Goal: Task Accomplishment & Management: Complete application form

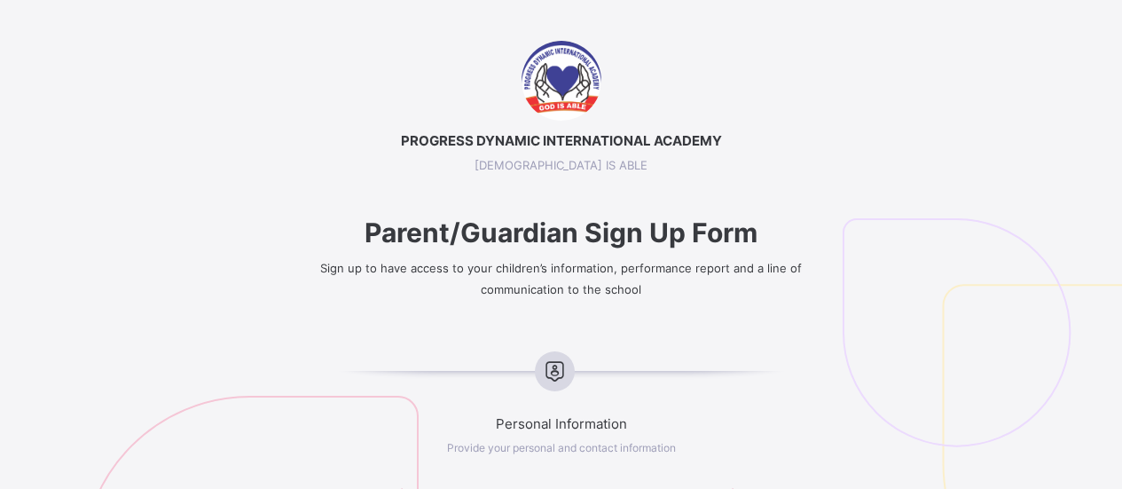
select select "**"
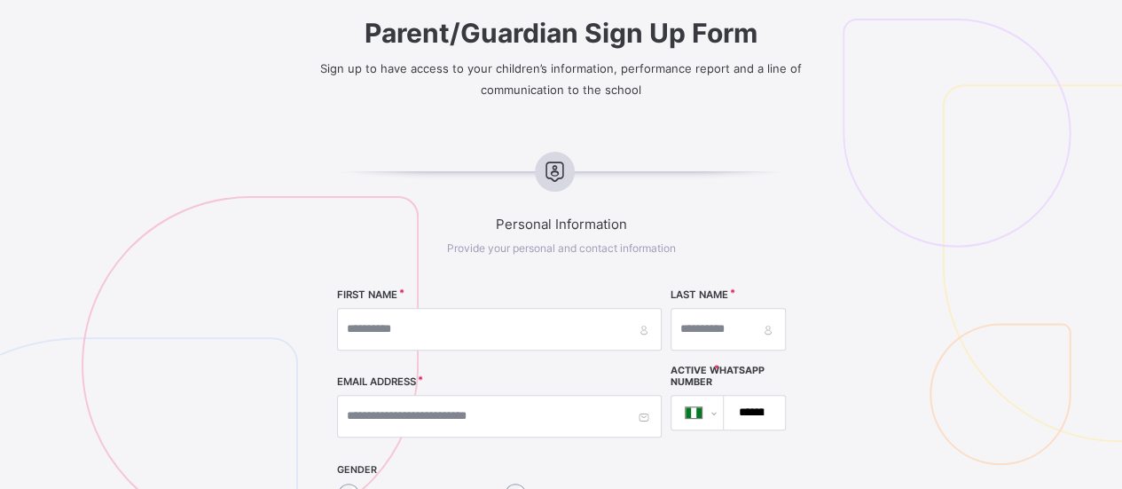
scroll to position [205, 0]
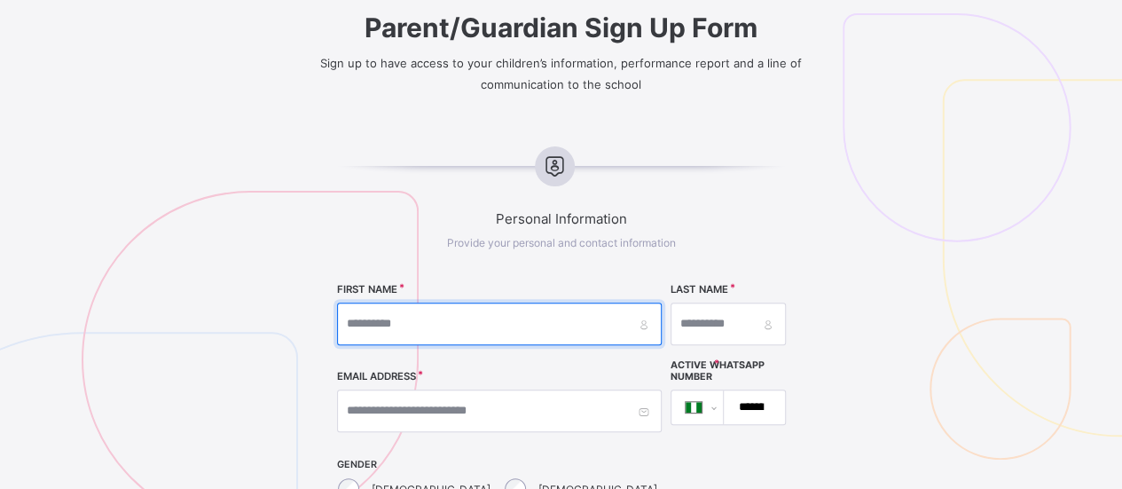
click at [526, 329] on input "text" at bounding box center [499, 324] width 325 height 43
type input "*****"
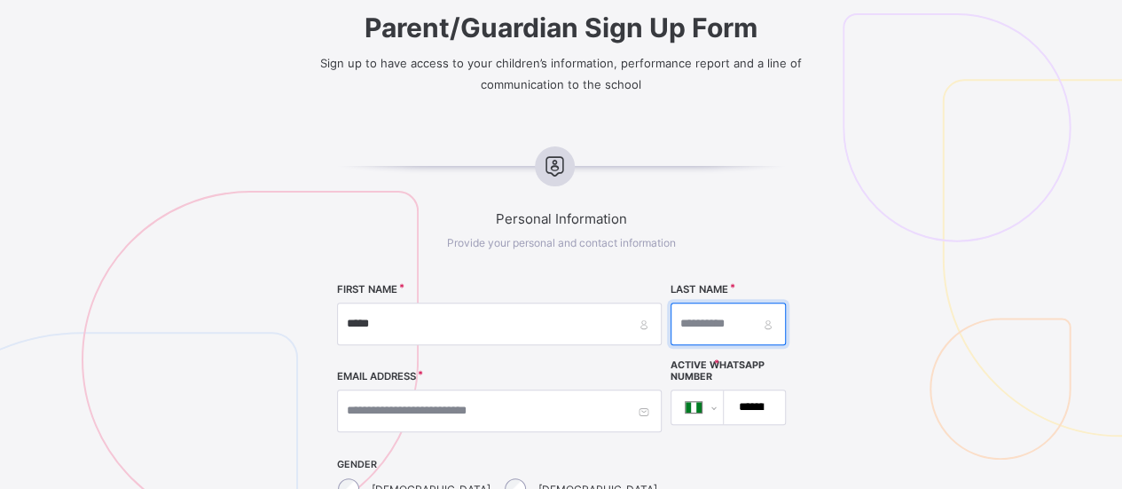
type input "*******"
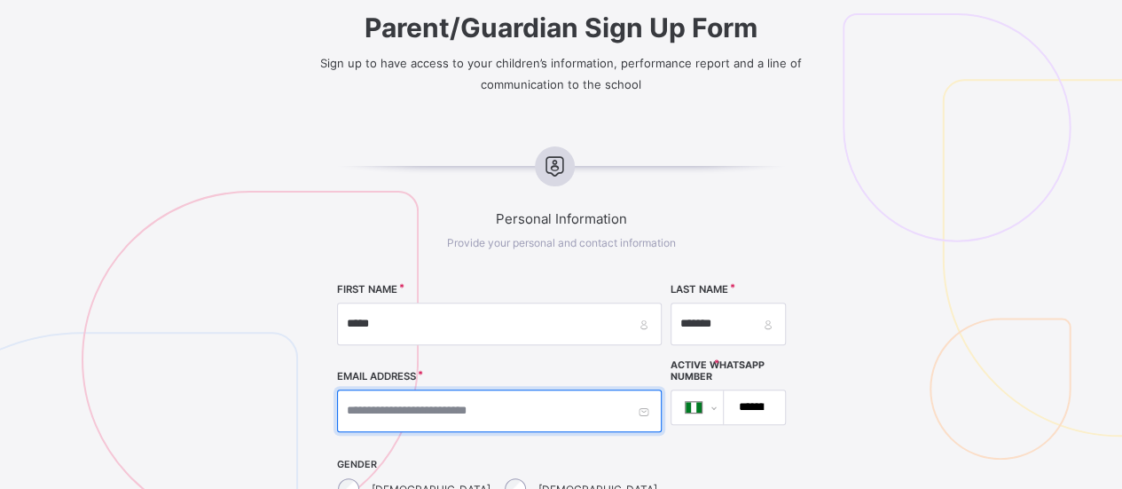
type input "**********"
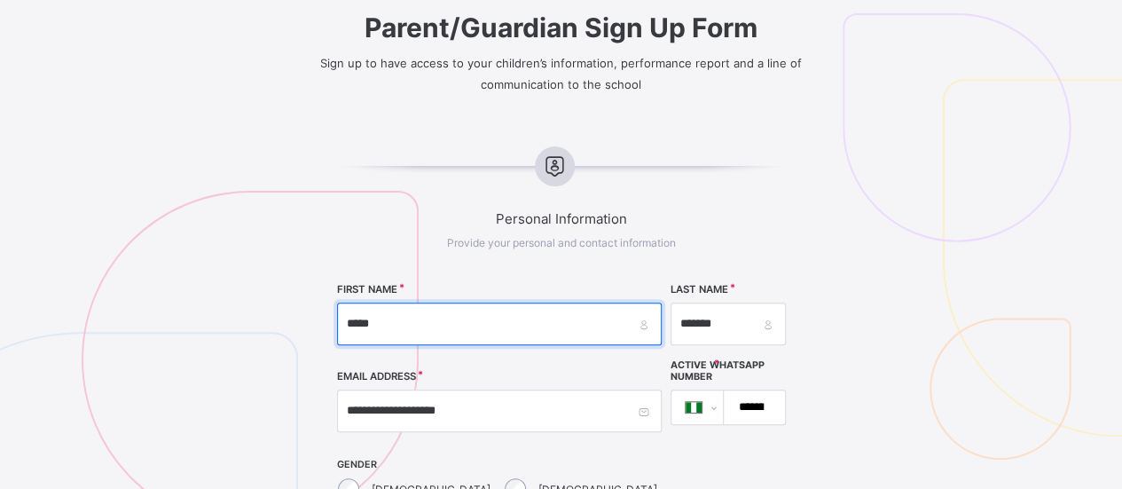
click at [539, 326] on input "*****" at bounding box center [499, 324] width 325 height 43
type input "********"
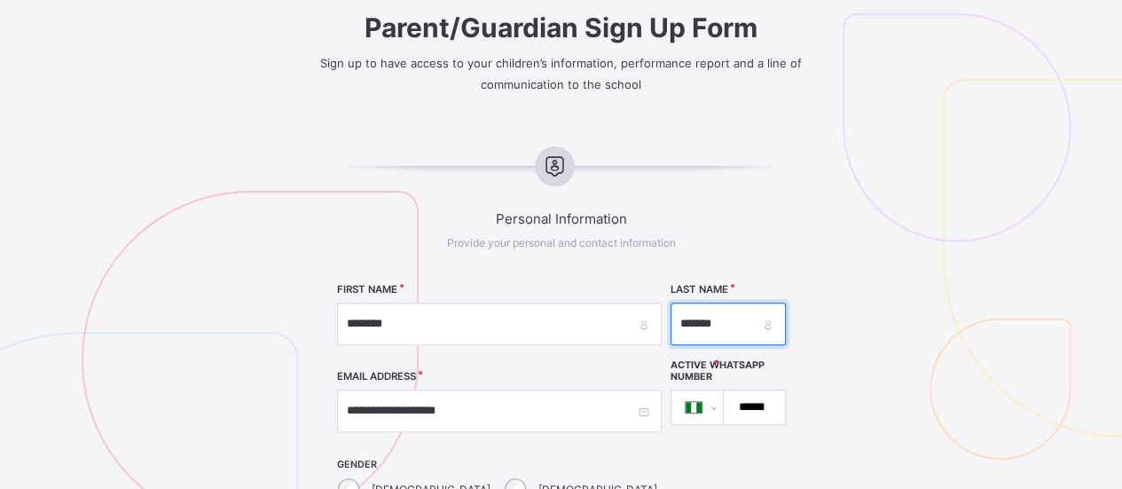
click at [671, 323] on input "*******" at bounding box center [728, 324] width 115 height 43
type input "*****"
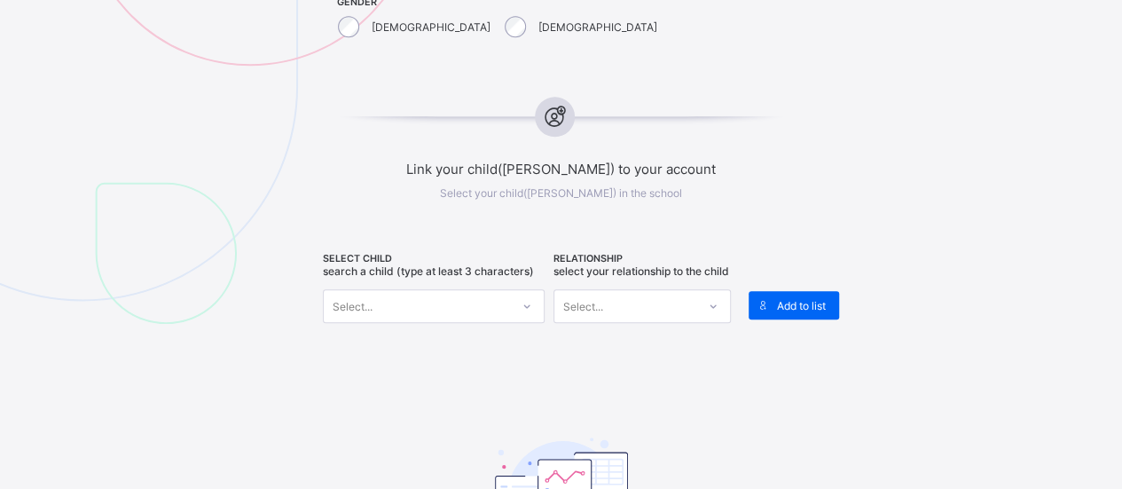
scroll to position [668, 0]
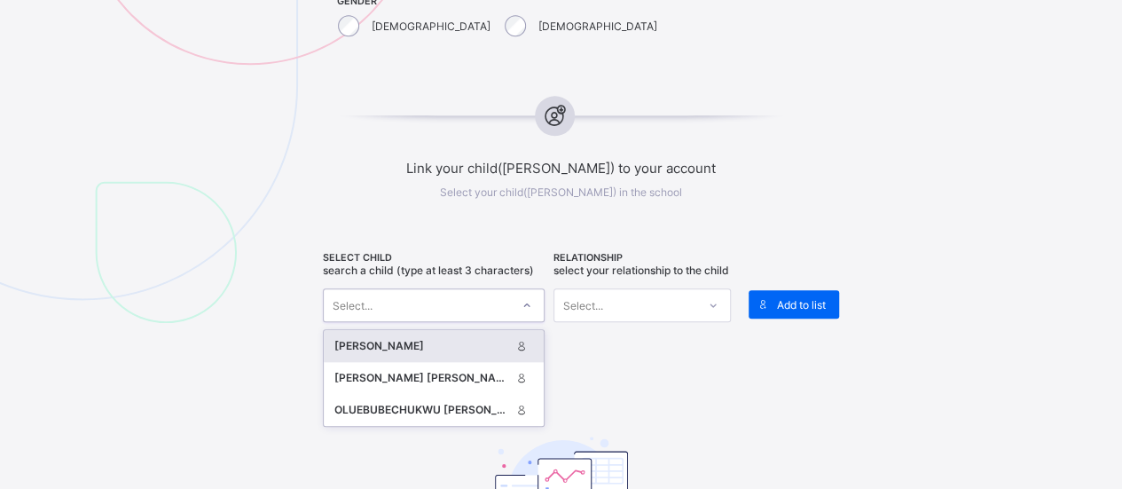
click at [493, 307] on div "Select..." at bounding box center [417, 305] width 186 height 25
click at [426, 337] on div "[PERSON_NAME]" at bounding box center [422, 346] width 177 height 18
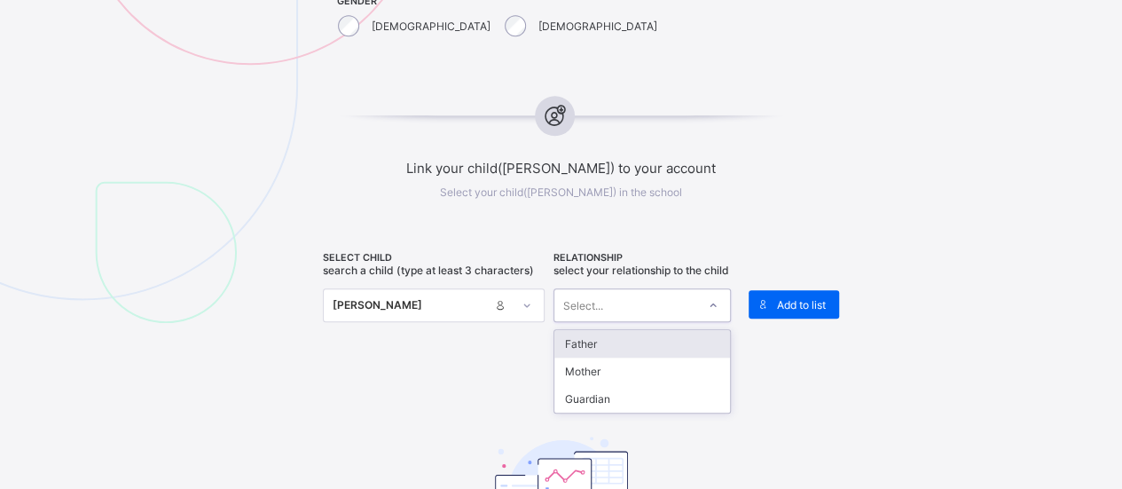
click at [625, 312] on div "Select..." at bounding box center [625, 305] width 142 height 25
click at [610, 354] on div "Father" at bounding box center [642, 344] width 176 height 28
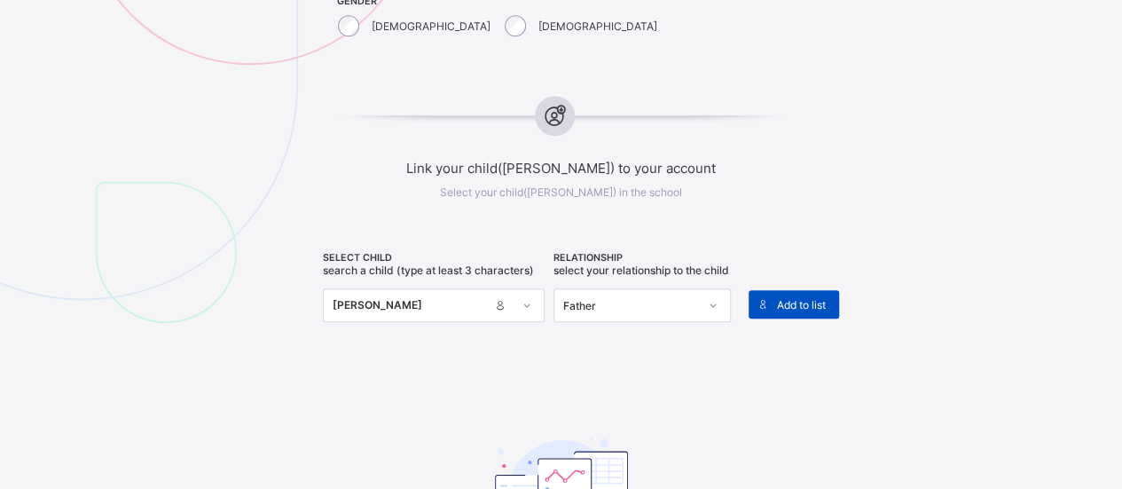
click at [803, 305] on span "Add to list" at bounding box center [801, 304] width 49 height 13
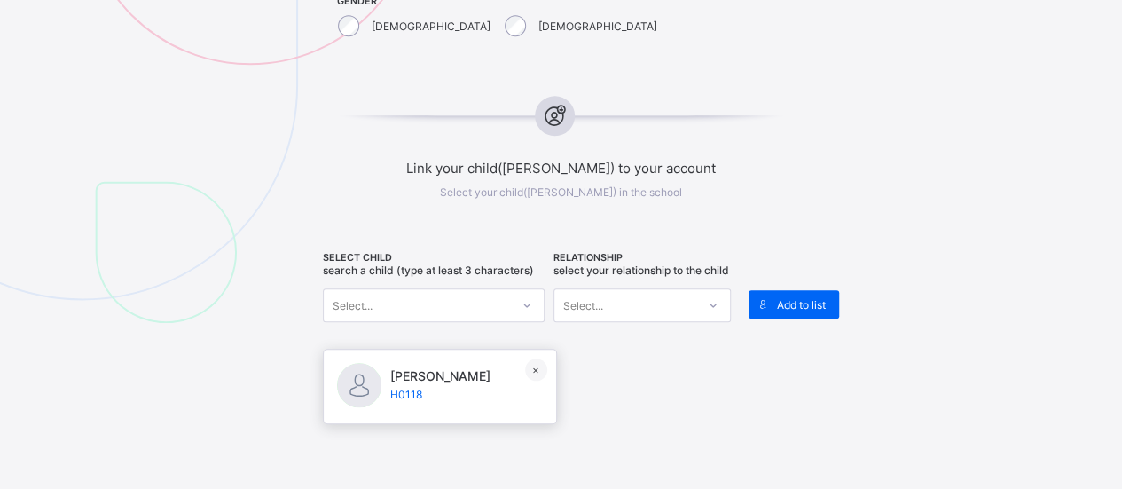
click at [422, 401] on span "H0118" at bounding box center [440, 394] width 100 height 13
click at [429, 383] on span "[PERSON_NAME]" at bounding box center [440, 375] width 100 height 15
click at [401, 401] on span "H0118" at bounding box center [440, 394] width 100 height 13
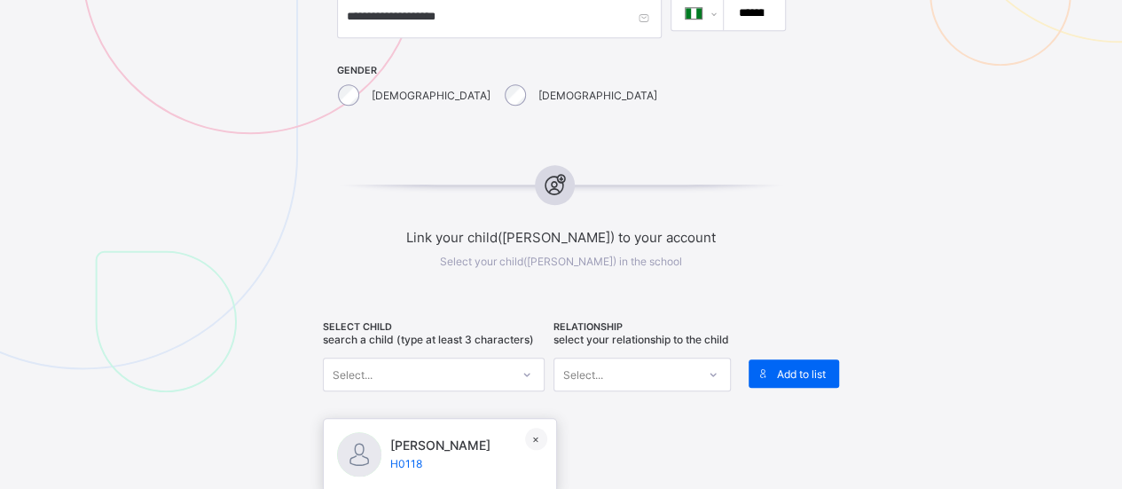
scroll to position [601, 0]
click at [402, 363] on div "Select..." at bounding box center [417, 372] width 186 height 25
click at [429, 372] on div "Select..." at bounding box center [417, 372] width 186 height 25
click at [414, 451] on span "[PERSON_NAME]" at bounding box center [440, 443] width 100 height 15
click at [358, 470] on div at bounding box center [359, 452] width 44 height 44
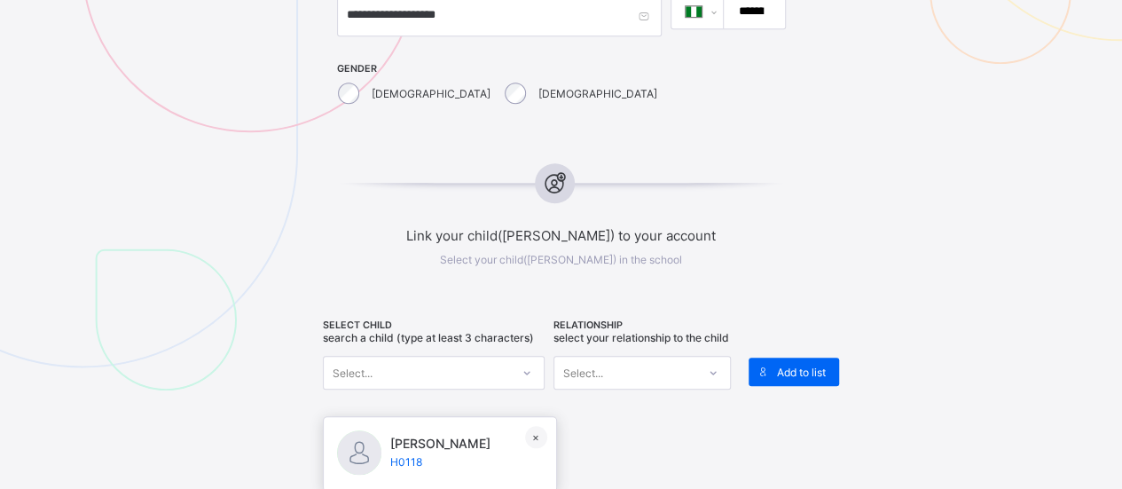
click at [410, 468] on span "H0118" at bounding box center [440, 461] width 100 height 13
click at [541, 445] on div "×" at bounding box center [536, 437] width 22 height 22
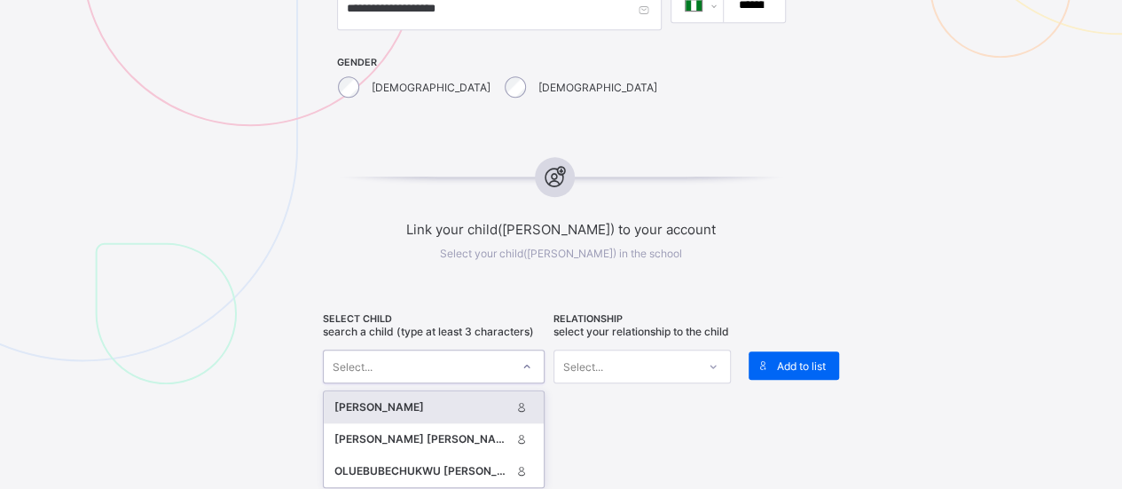
click at [500, 373] on div "Select..." at bounding box center [434, 367] width 222 height 34
click at [421, 400] on div "[PERSON_NAME]" at bounding box center [422, 406] width 177 height 18
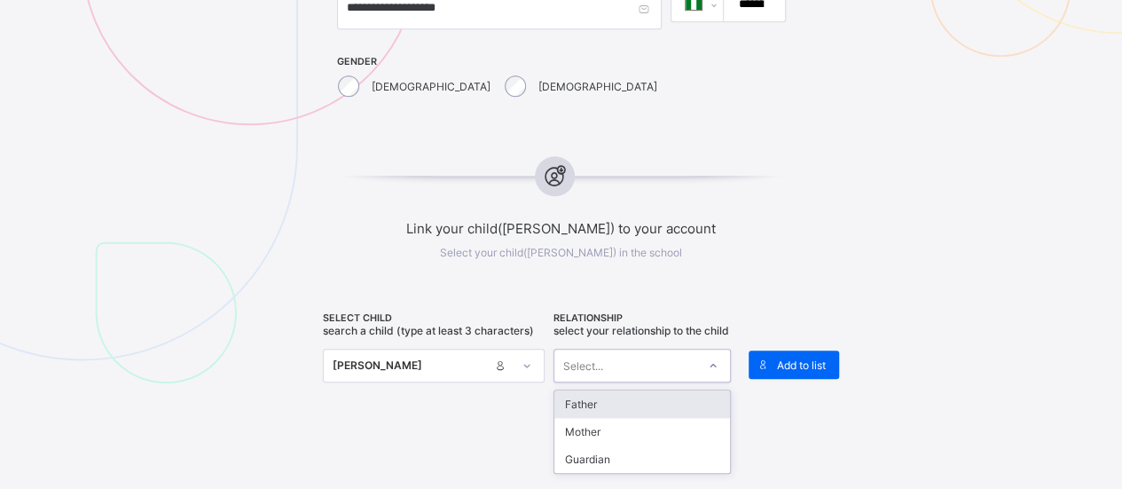
click at [642, 378] on div "Select..." at bounding box center [625, 365] width 142 height 25
click at [628, 409] on div "Father" at bounding box center [642, 404] width 176 height 28
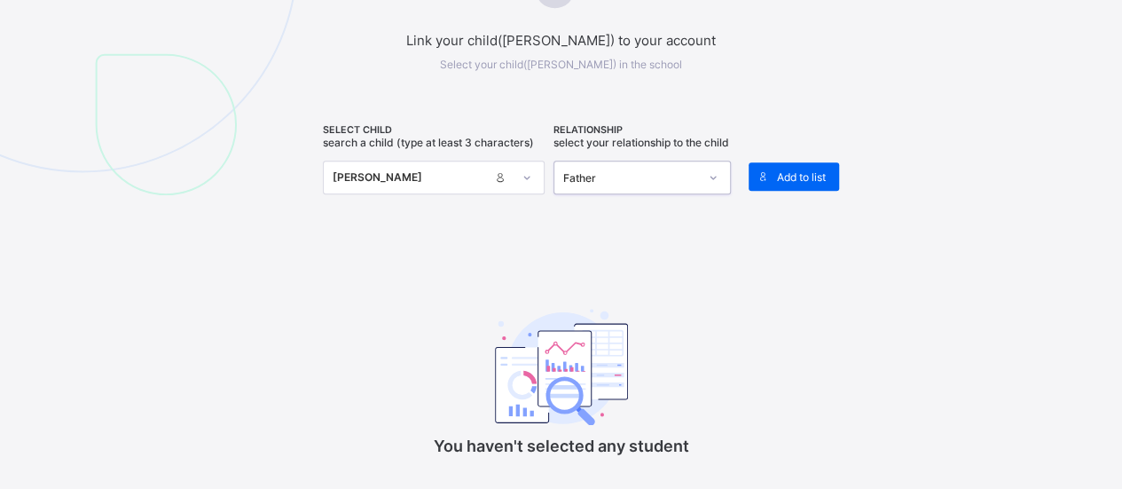
scroll to position [795, 0]
click at [794, 174] on span "Add to list" at bounding box center [801, 177] width 49 height 13
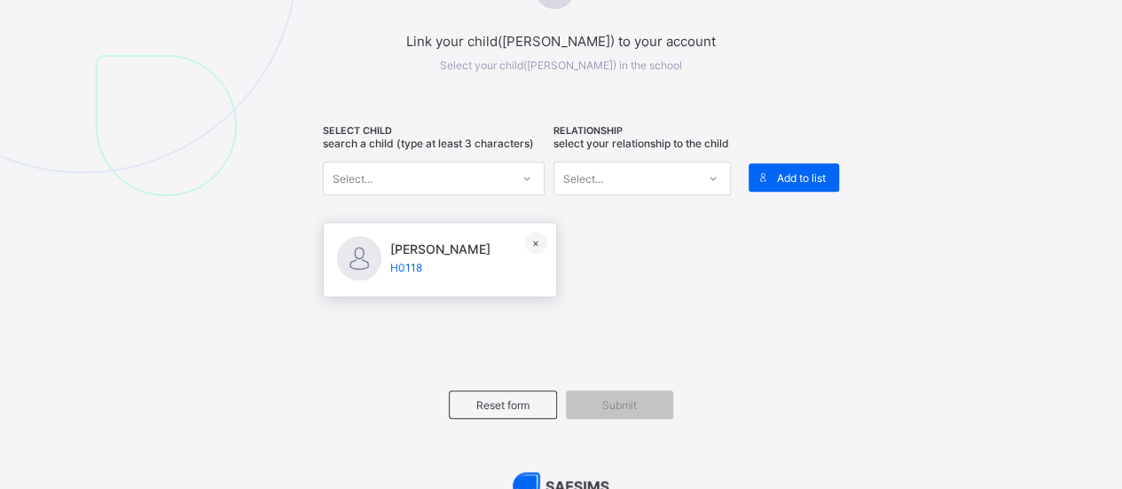
click at [376, 274] on div at bounding box center [359, 258] width 44 height 44
click at [397, 274] on span "H0118" at bounding box center [440, 267] width 100 height 13
click at [436, 256] on span "[PERSON_NAME]" at bounding box center [440, 248] width 100 height 15
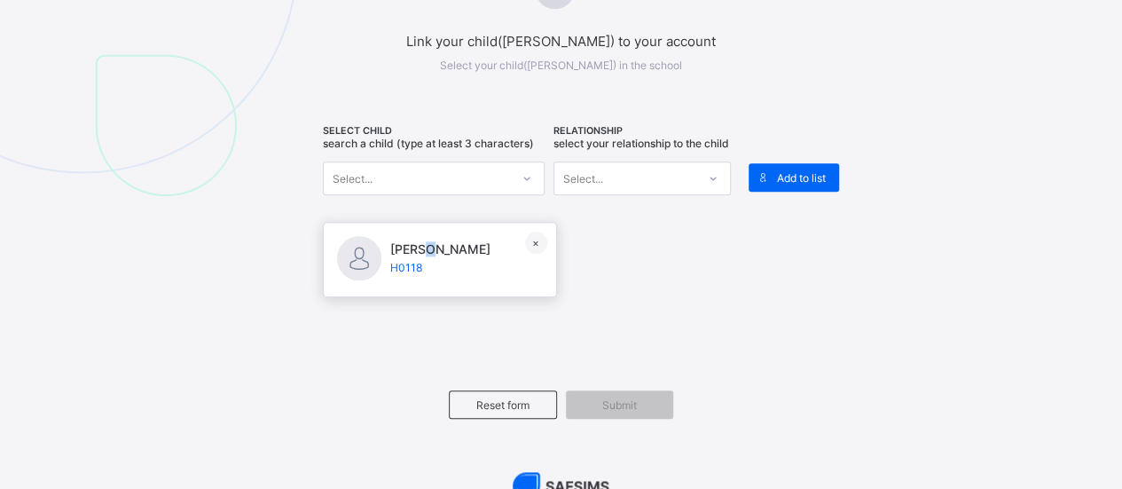
click at [436, 256] on span "[PERSON_NAME]" at bounding box center [440, 248] width 100 height 15
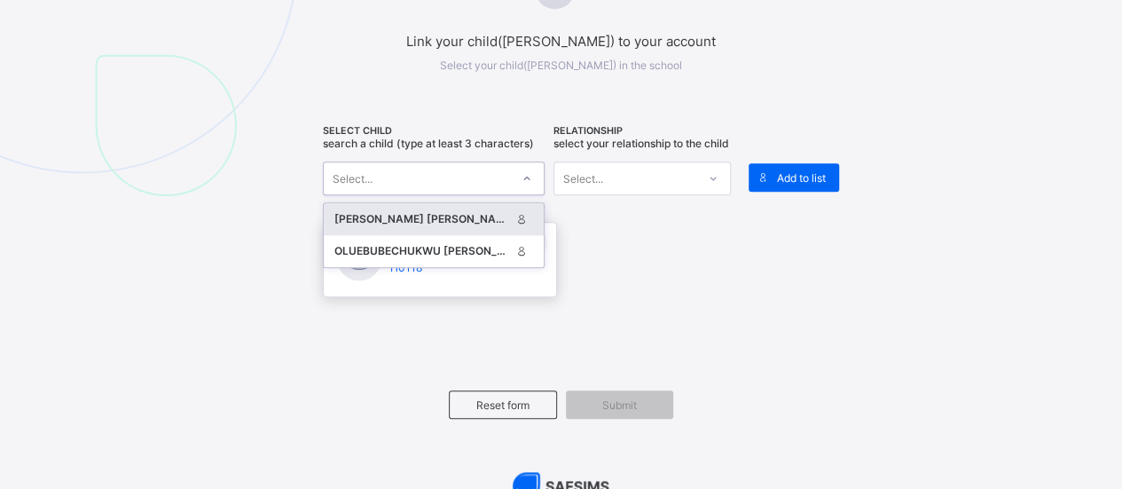
click at [528, 171] on icon at bounding box center [527, 178] width 11 height 18
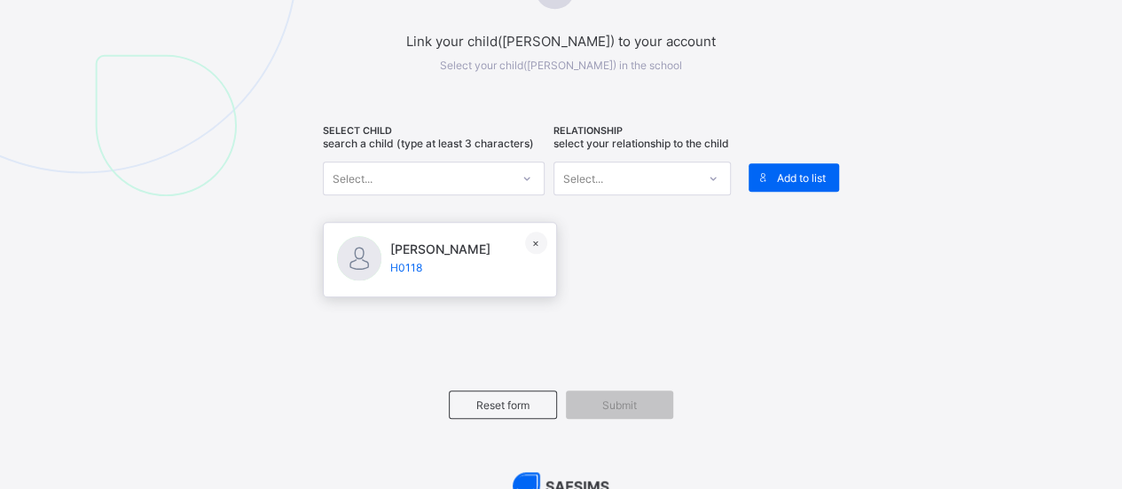
click at [395, 279] on span at bounding box center [440, 276] width 100 height 4
click at [462, 256] on span "[PERSON_NAME]" at bounding box center [440, 248] width 100 height 15
click at [350, 265] on div at bounding box center [359, 258] width 44 height 44
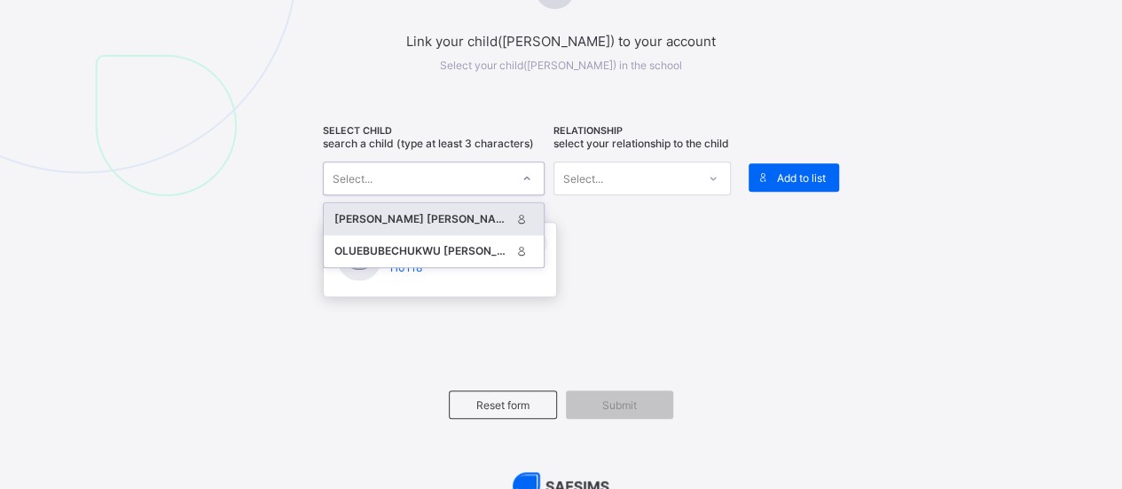
click at [383, 177] on div "Select..." at bounding box center [417, 178] width 186 height 25
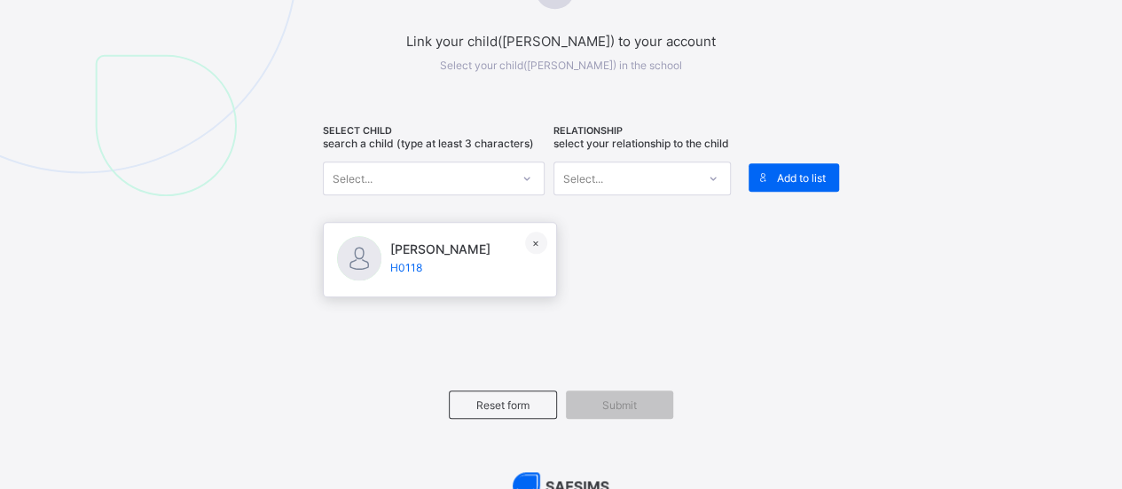
click at [369, 278] on div at bounding box center [359, 258] width 44 height 44
click at [501, 279] on div "[PERSON_NAME] H0118 ×" at bounding box center [440, 259] width 234 height 75
click at [813, 180] on div "Add to list" at bounding box center [794, 177] width 90 height 28
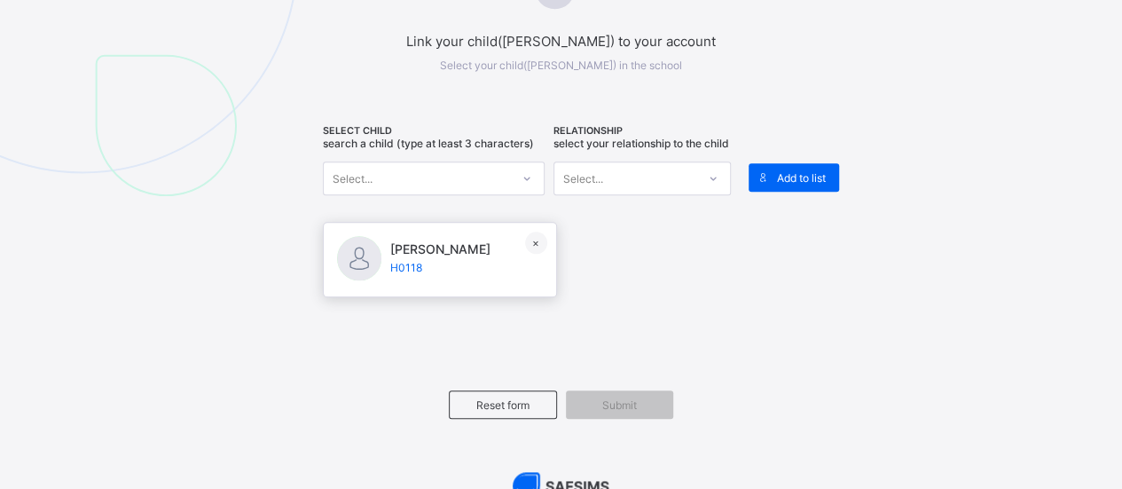
click at [357, 267] on div at bounding box center [359, 258] width 44 height 44
click at [460, 256] on span "[PERSON_NAME]" at bounding box center [440, 248] width 100 height 15
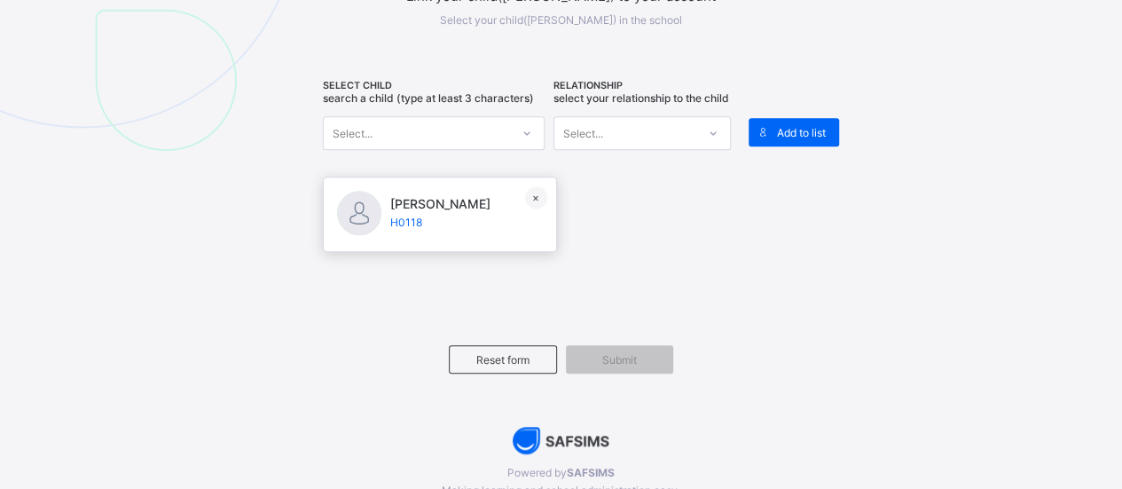
scroll to position [838, 0]
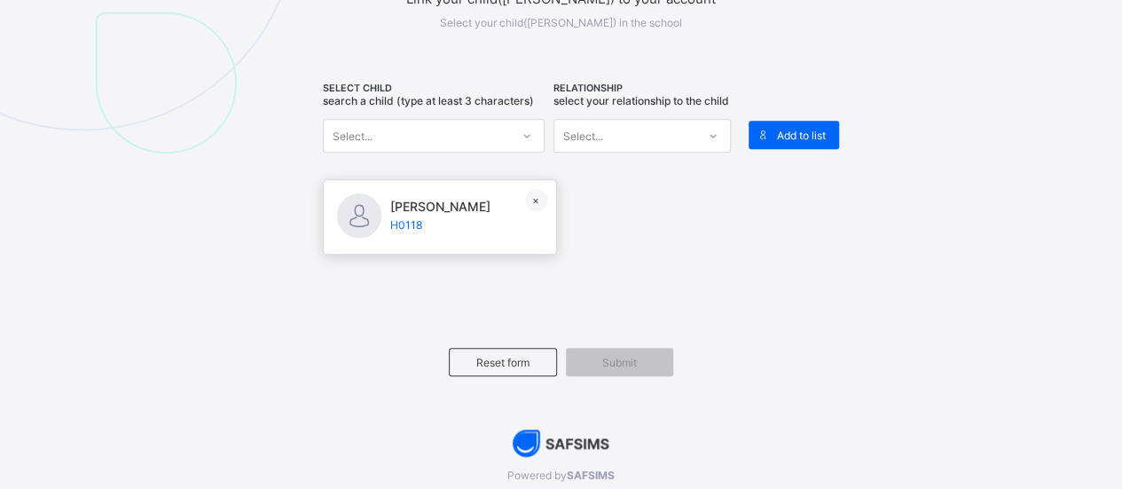
click at [451, 214] on span "[PERSON_NAME]" at bounding box center [440, 206] width 100 height 15
click at [367, 221] on div at bounding box center [359, 215] width 44 height 44
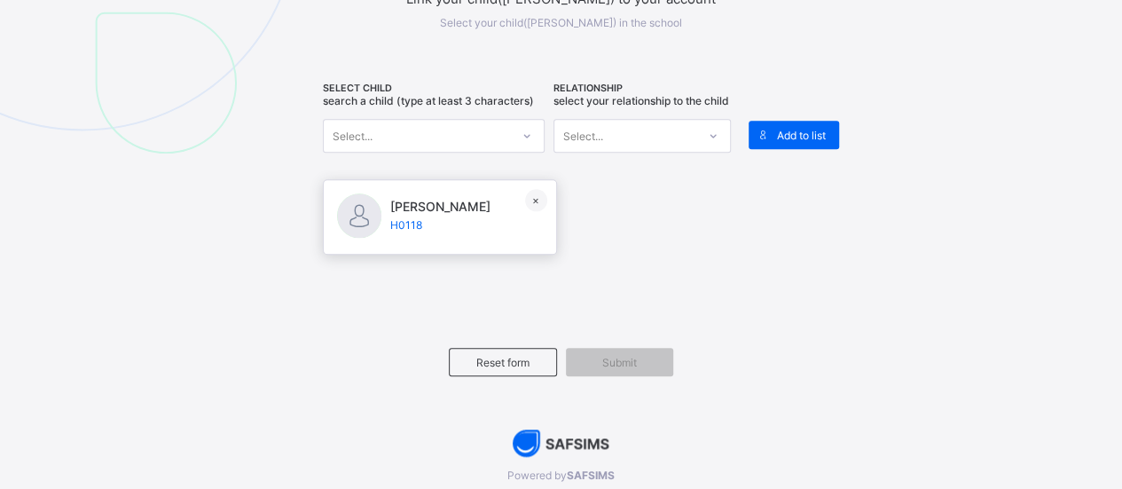
click at [367, 221] on div at bounding box center [359, 215] width 44 height 44
click at [400, 232] on span "H0118" at bounding box center [440, 224] width 100 height 13
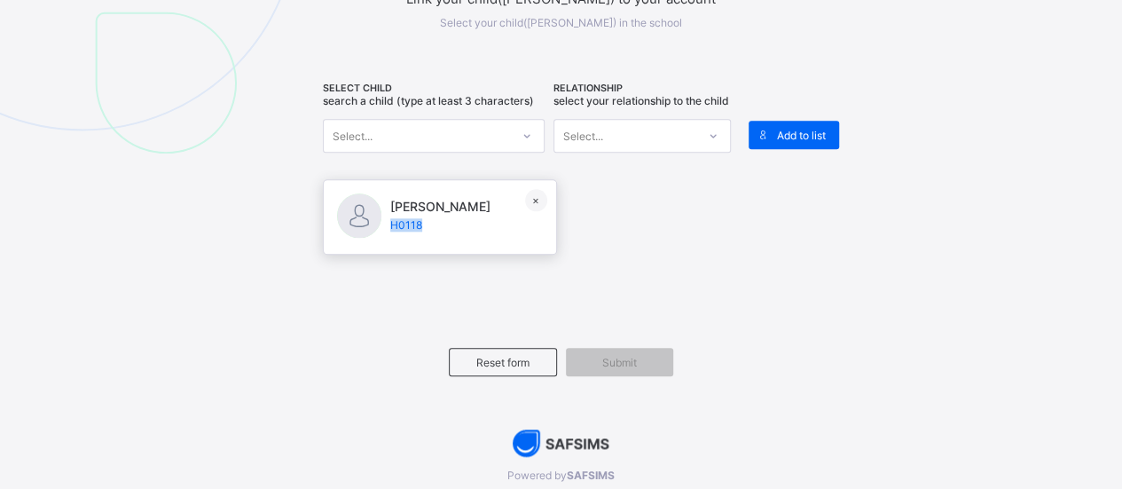
click at [400, 232] on span "H0118" at bounding box center [440, 224] width 100 height 13
click at [422, 207] on span "[PERSON_NAME]" at bounding box center [440, 206] width 100 height 15
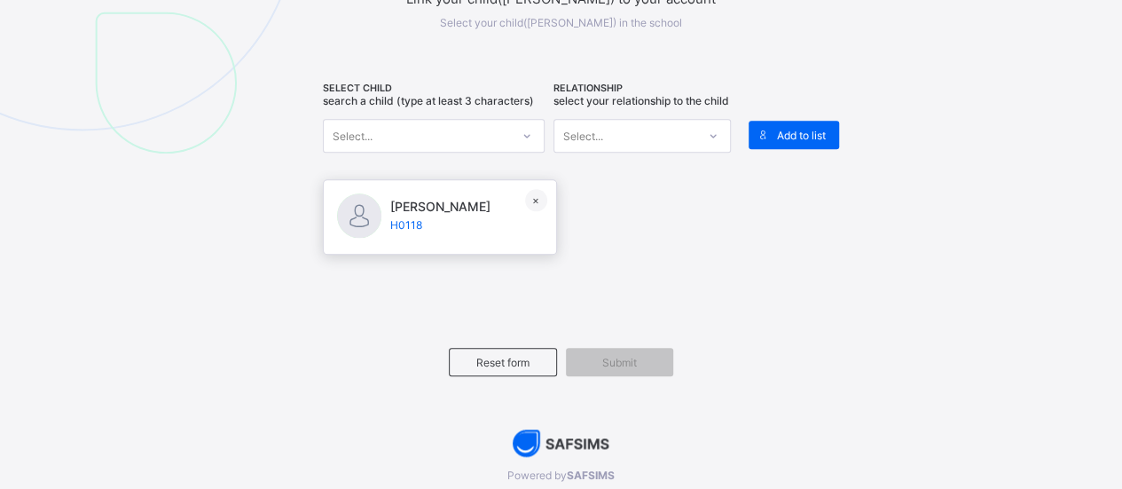
click at [366, 221] on div at bounding box center [359, 215] width 44 height 44
click at [490, 235] on div "[PERSON_NAME] H0118 ×" at bounding box center [440, 216] width 234 height 75
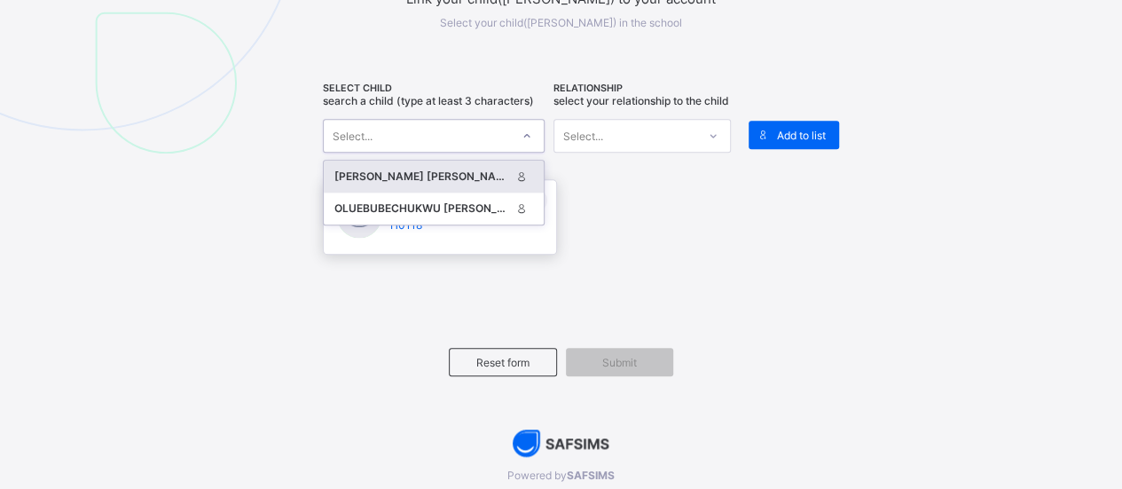
click at [401, 131] on div "Select..." at bounding box center [417, 135] width 186 height 25
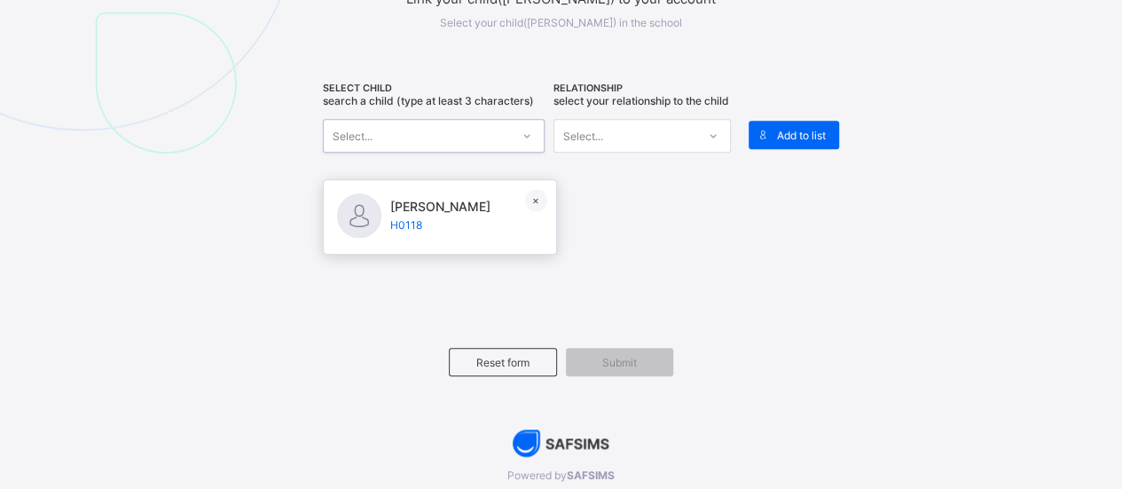
click at [374, 214] on div at bounding box center [359, 215] width 44 height 44
click at [477, 229] on div "[PERSON_NAME] H0118 ×" at bounding box center [440, 216] width 234 height 75
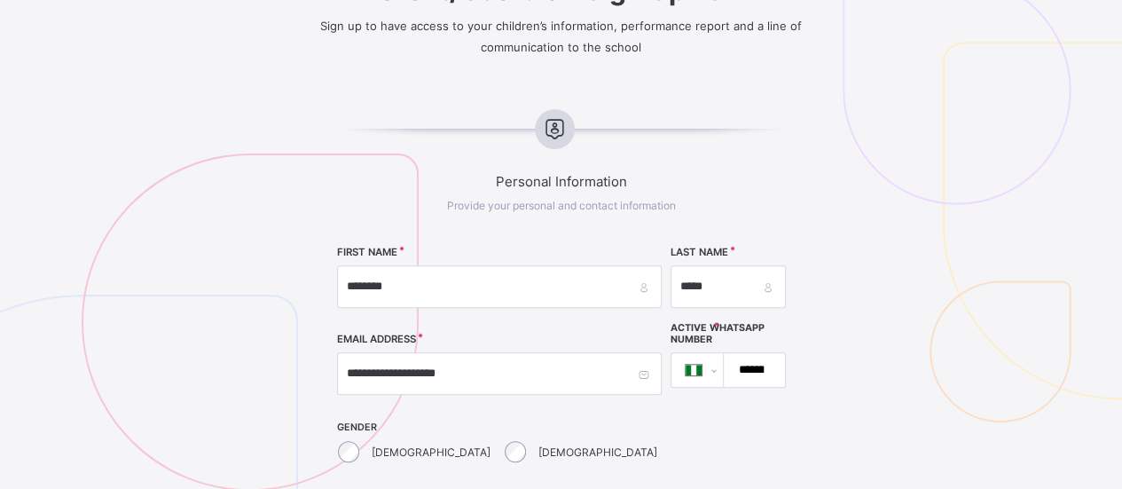
scroll to position [261, 0]
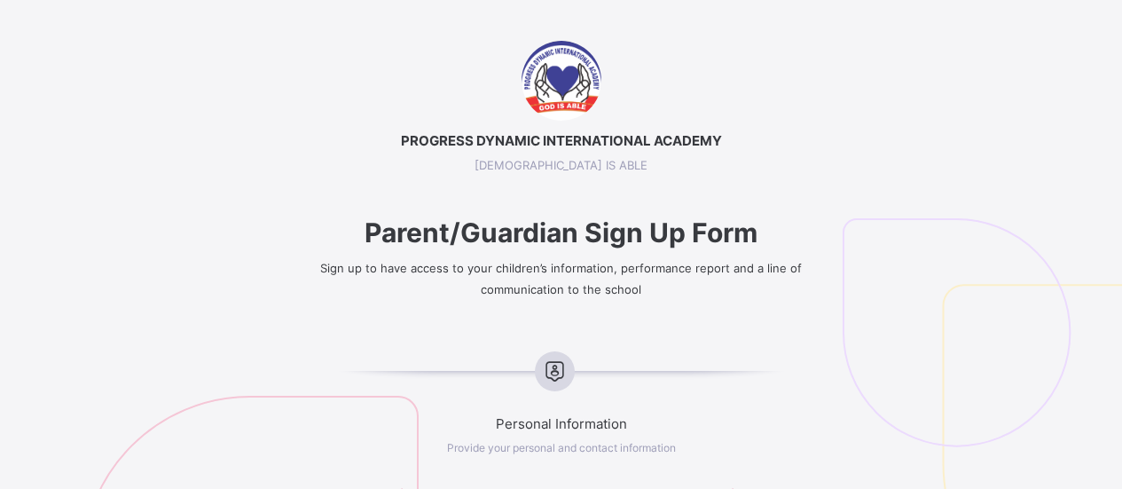
select select "**"
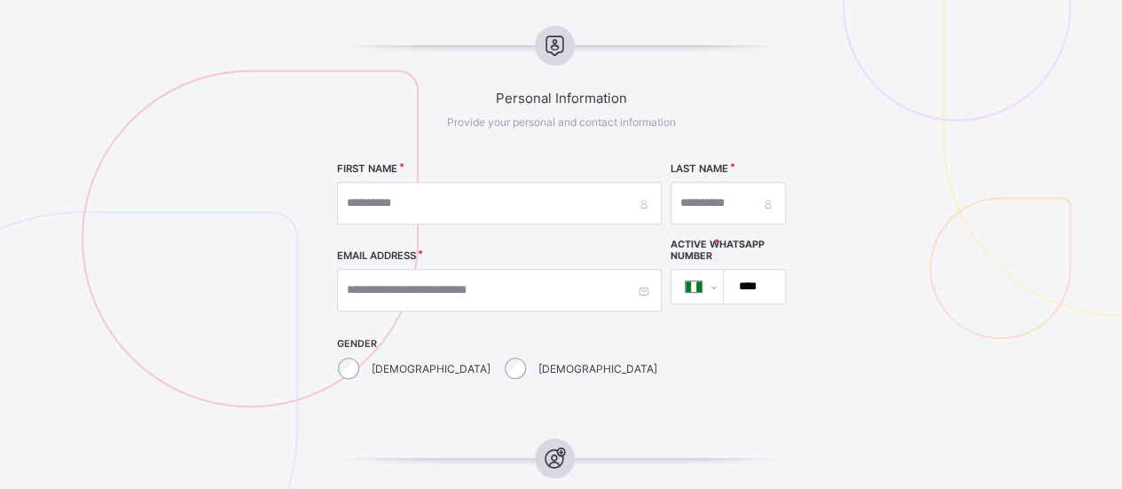
scroll to position [335, 0]
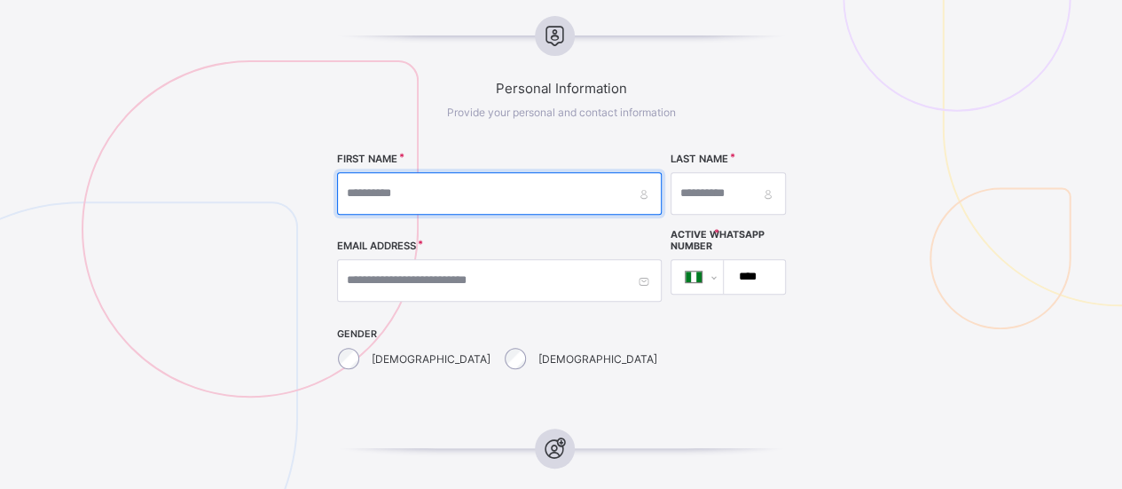
click at [397, 195] on input "text" at bounding box center [499, 193] width 325 height 43
type input "********"
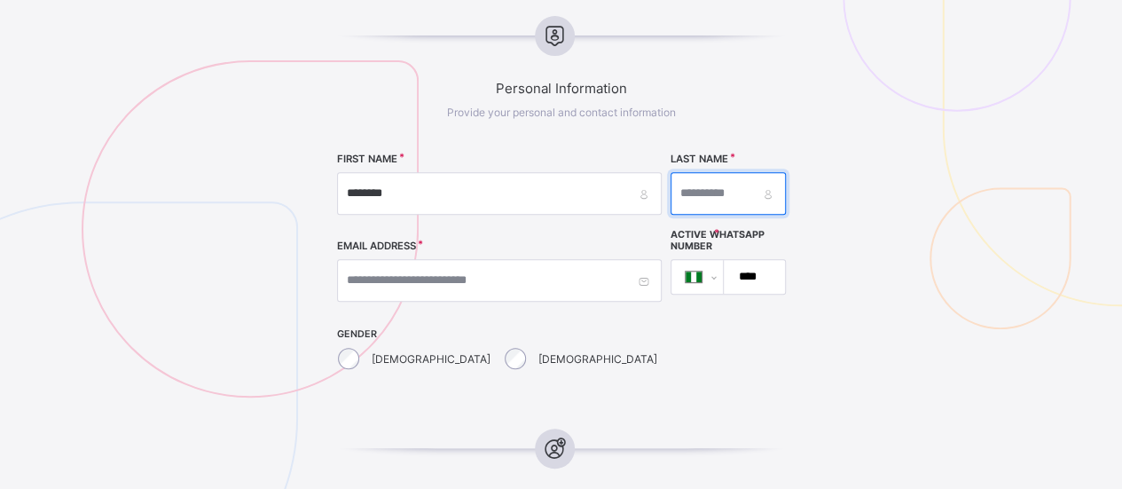
type input "*****"
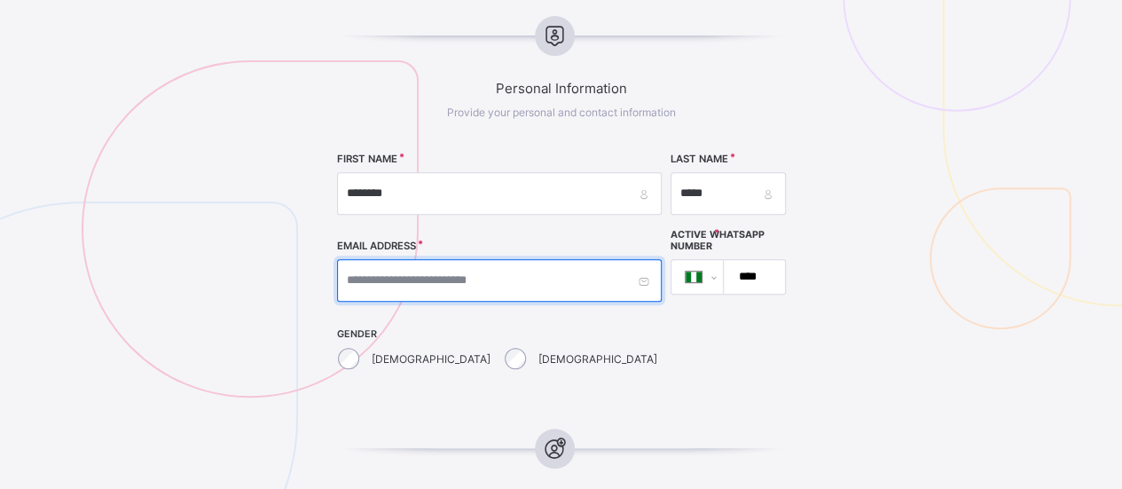
click at [413, 278] on input "text" at bounding box center [499, 280] width 325 height 43
type input "**********"
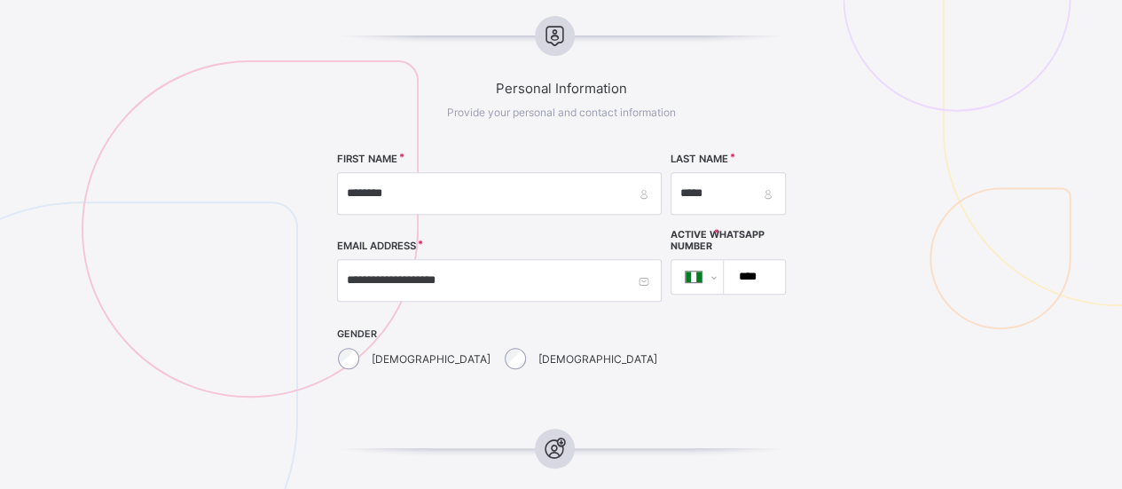
click at [727, 269] on input "****" at bounding box center [750, 277] width 46 height 34
type input "**********"
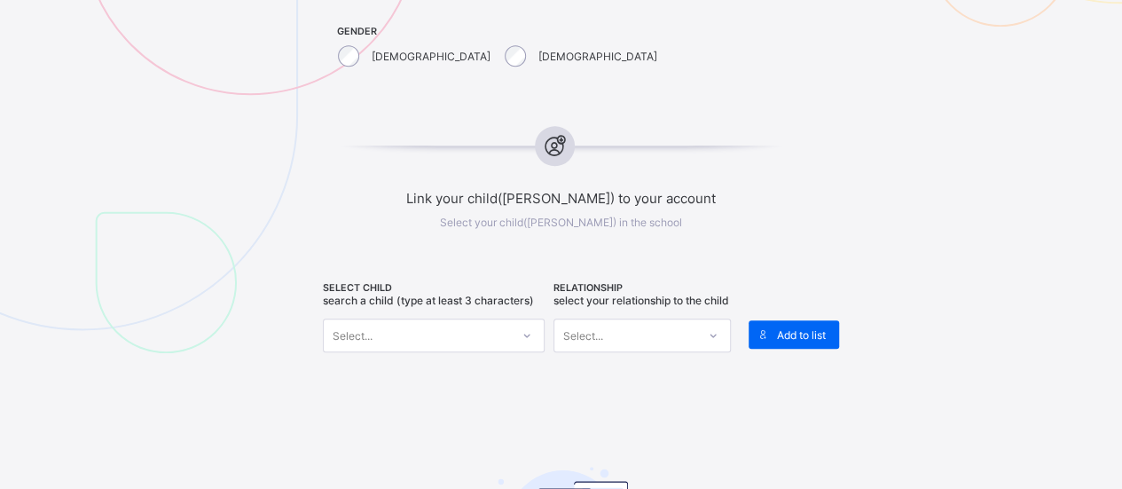
scroll to position [640, 0]
click at [452, 321] on div "Select..." at bounding box center [417, 333] width 186 height 25
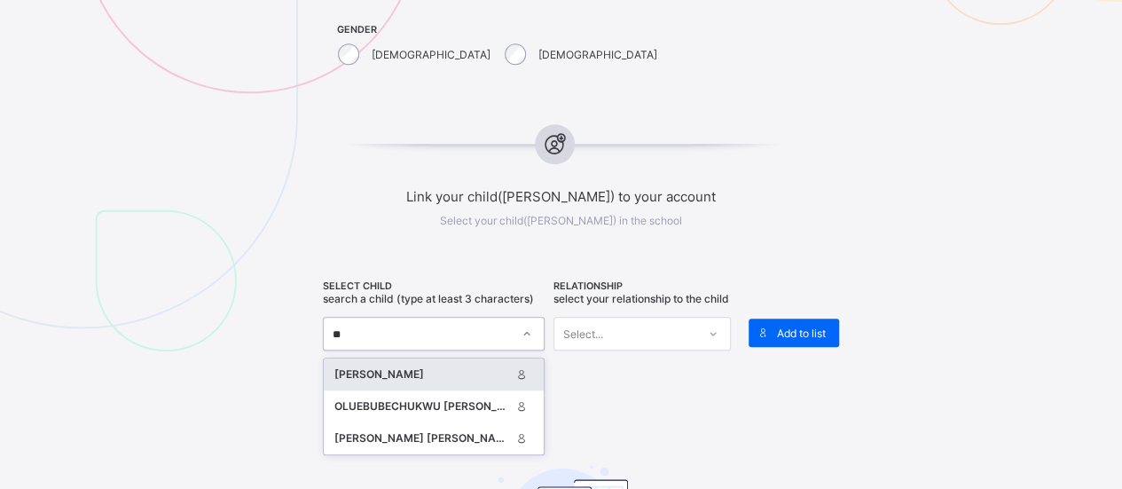
type input "***"
click at [404, 369] on div "[PERSON_NAME]" at bounding box center [422, 375] width 177 height 18
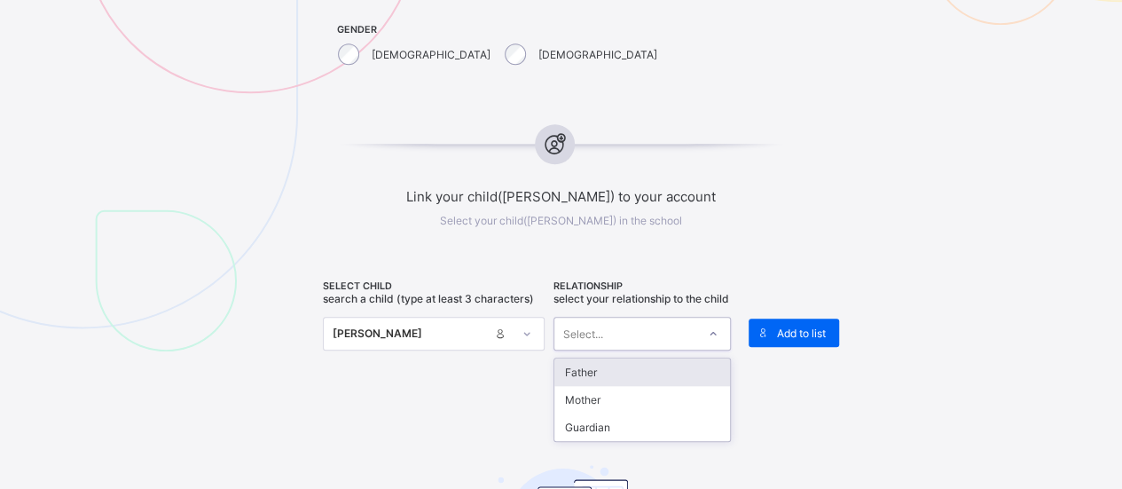
click at [641, 342] on div "Select..." at bounding box center [625, 333] width 142 height 25
click at [616, 378] on div "Father" at bounding box center [642, 372] width 176 height 28
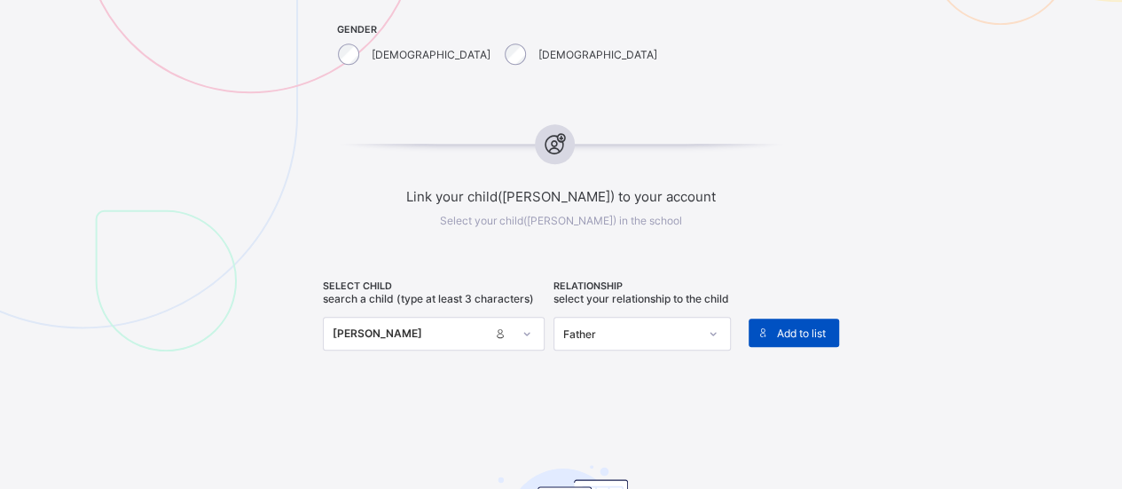
click at [799, 327] on span "Add to list" at bounding box center [801, 332] width 49 height 13
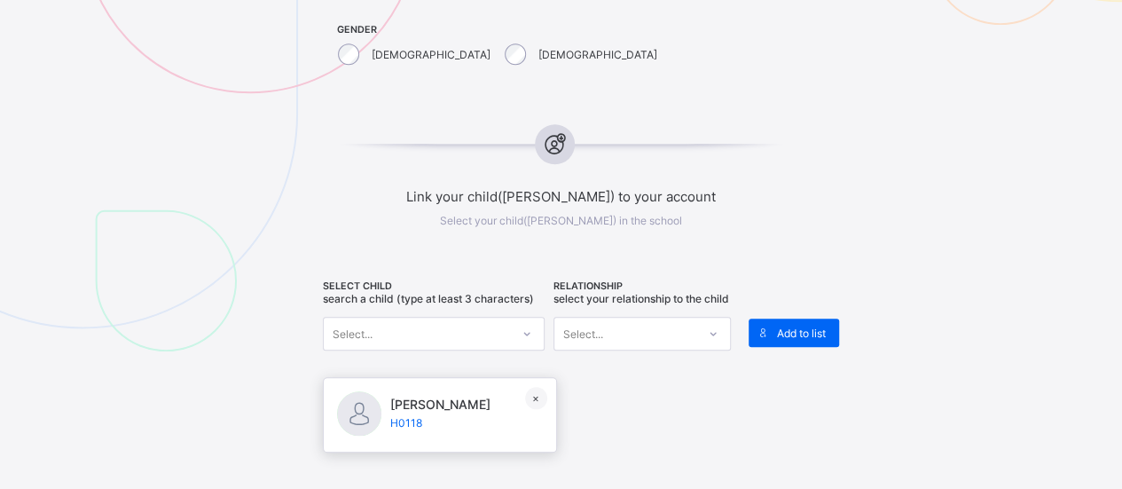
click at [454, 412] on span "[PERSON_NAME]" at bounding box center [440, 404] width 100 height 15
click at [362, 430] on div at bounding box center [359, 413] width 44 height 44
click at [352, 428] on div at bounding box center [359, 413] width 44 height 44
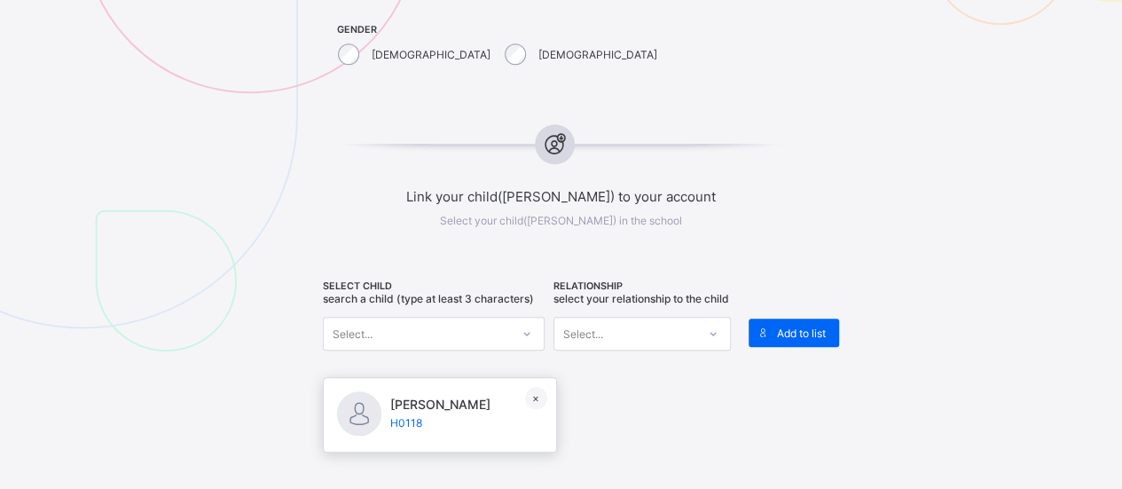
click at [352, 428] on div at bounding box center [359, 413] width 44 height 44
click at [418, 410] on span "[PERSON_NAME]" at bounding box center [440, 404] width 100 height 15
click at [368, 435] on div at bounding box center [359, 413] width 44 height 44
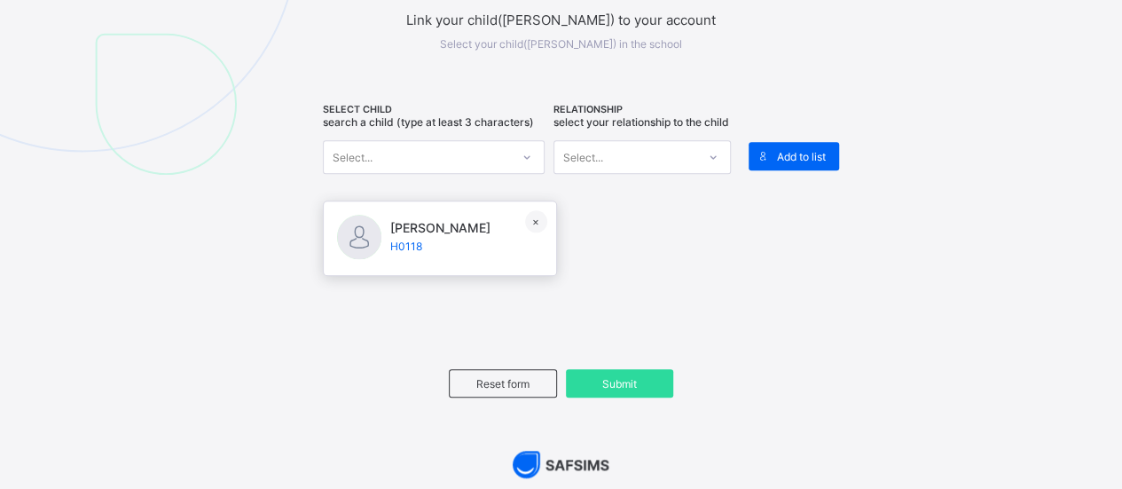
scroll to position [817, 0]
click at [619, 388] on span "Submit" at bounding box center [620, 382] width 82 height 13
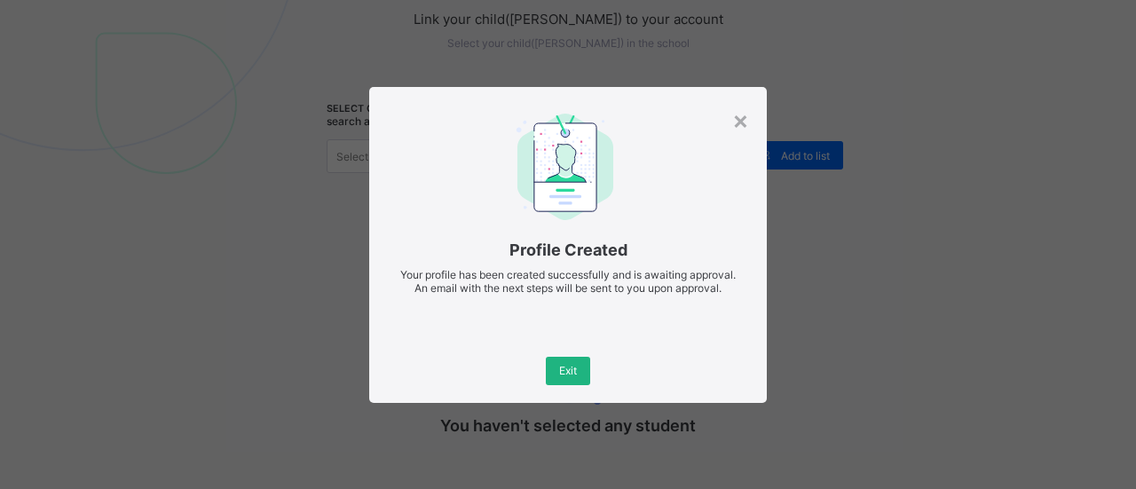
click at [568, 372] on span "Exit" at bounding box center [568, 370] width 18 height 13
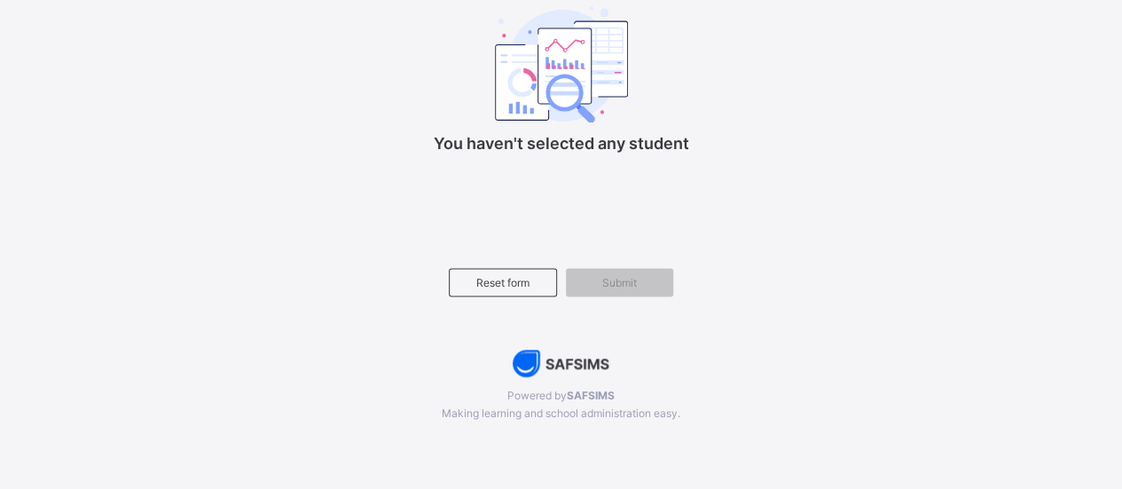
scroll to position [1104, 0]
